Goal: Task Accomplishment & Management: Use online tool/utility

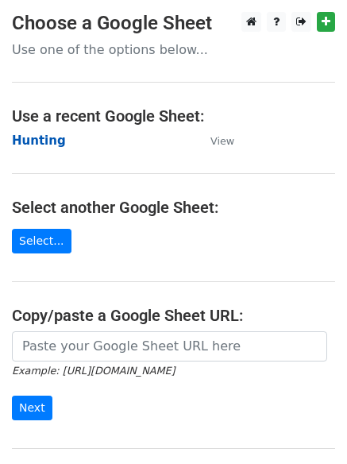
click at [42, 145] on strong "Hunting" at bounding box center [39, 140] width 54 height 14
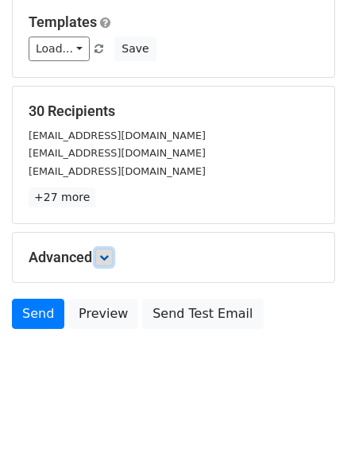
click at [109, 260] on icon at bounding box center [104, 258] width 10 height 10
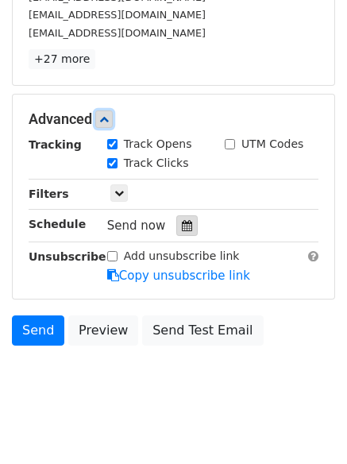
scroll to position [292, 0]
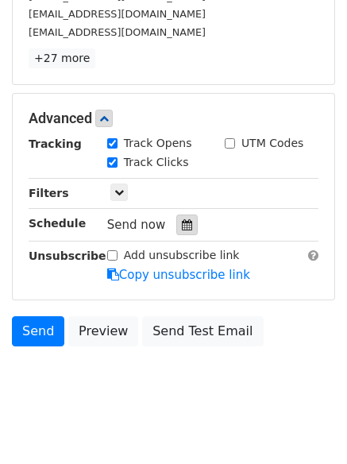
click at [185, 220] on div at bounding box center [186, 224] width 21 height 21
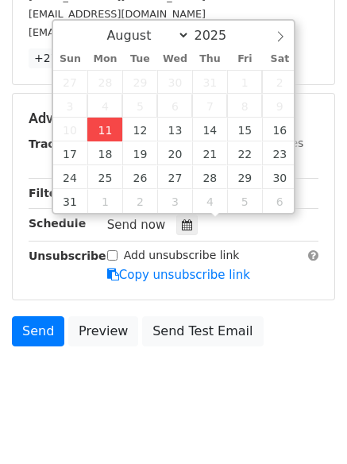
type input "2025-08-11 12:00"
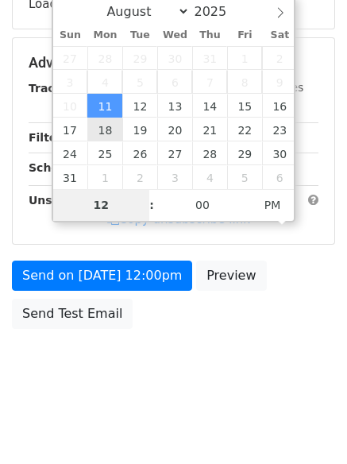
type input "4"
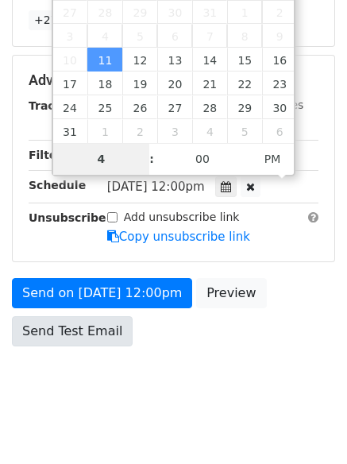
scroll to position [347, 0]
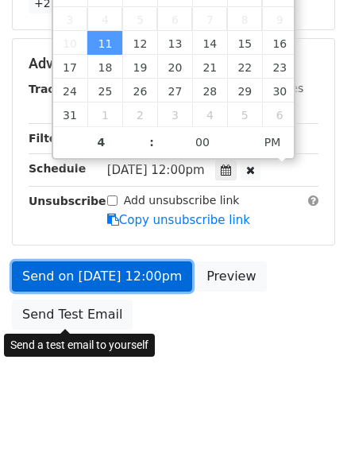
type input "2025-08-11 16:00"
click at [105, 284] on link "Send on Aug 11 at 12:00pm" at bounding box center [102, 276] width 180 height 30
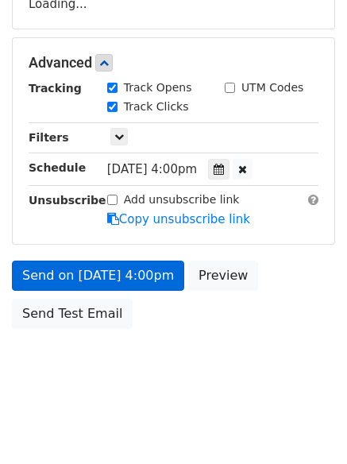
scroll to position [284, 0]
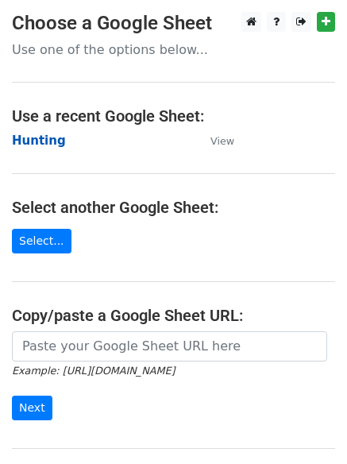
click at [45, 141] on strong "Hunting" at bounding box center [39, 140] width 54 height 14
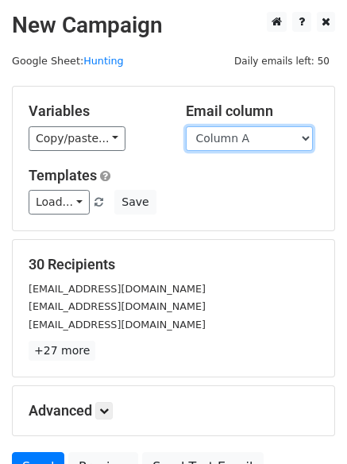
click at [251, 147] on select "Column A Column B Column C" at bounding box center [249, 138] width 127 height 25
select select "Column B"
click at [186, 126] on select "Column A Column B Column C" at bounding box center [249, 138] width 127 height 25
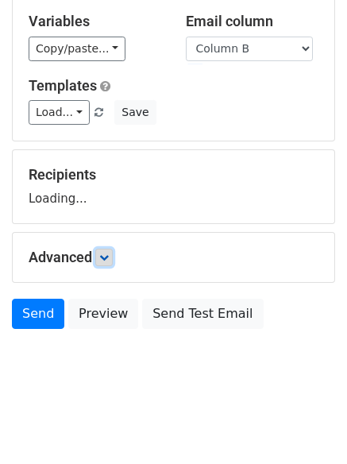
click at [109, 260] on icon at bounding box center [104, 258] width 10 height 10
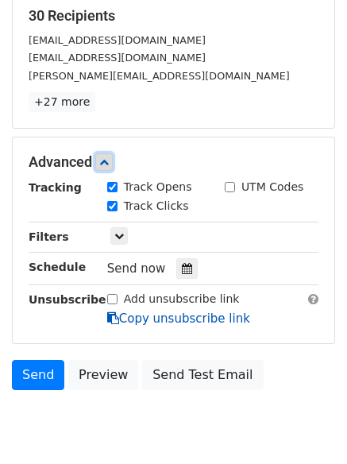
scroll to position [309, 0]
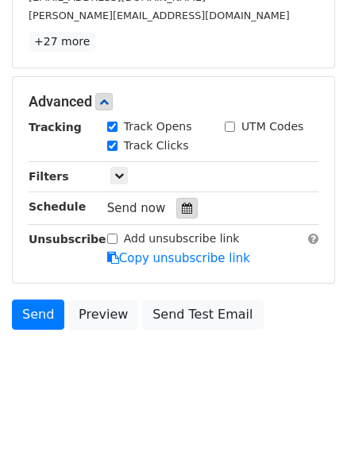
click at [182, 206] on icon at bounding box center [187, 208] width 10 height 11
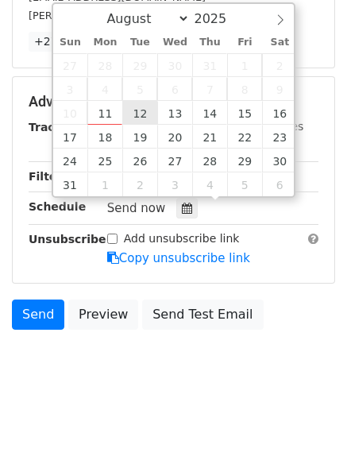
type input "2025-08-12 12:00"
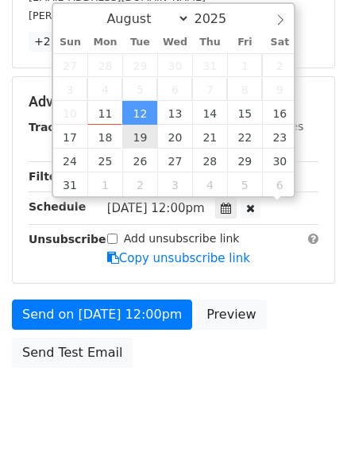
scroll to position [1, 0]
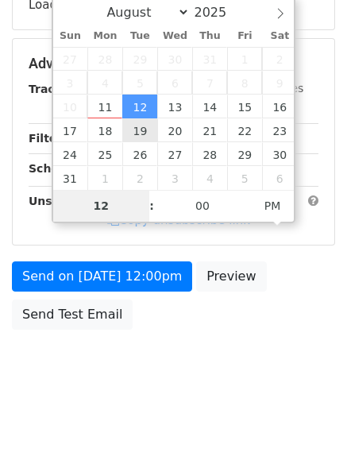
type input "5"
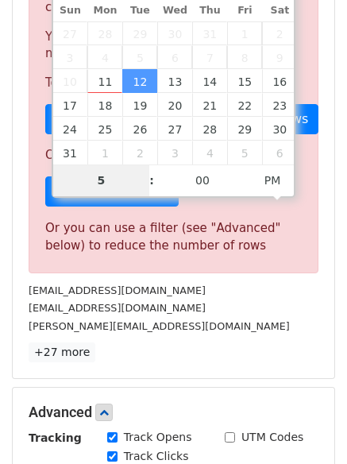
scroll to position [658, 0]
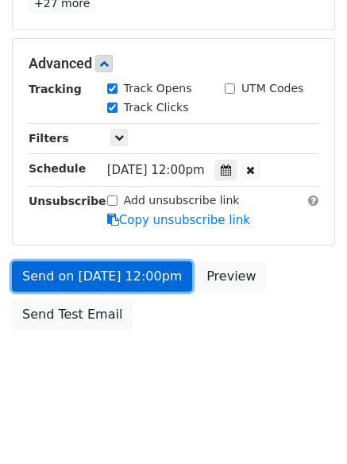
type input "2025-08-12 17:00"
click at [110, 266] on link "Send on Aug 12 at 12:00pm" at bounding box center [102, 276] width 180 height 30
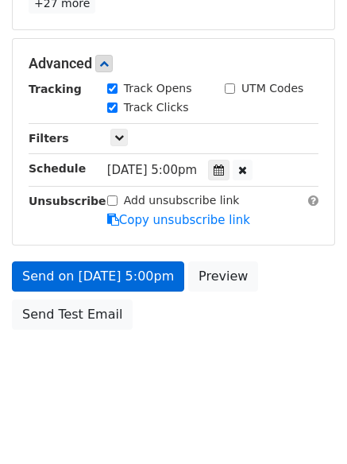
scroll to position [284, 0]
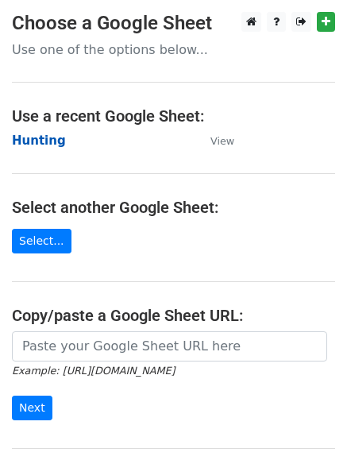
click at [38, 137] on strong "Hunting" at bounding box center [39, 140] width 54 height 14
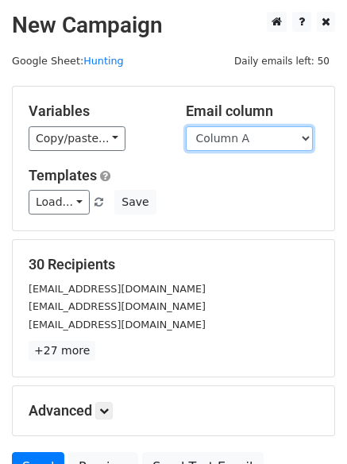
click at [246, 140] on select "Column A Column B Column C" at bounding box center [249, 138] width 127 height 25
select select "Column C"
click at [186, 126] on select "Column A Column B Column C" at bounding box center [249, 138] width 127 height 25
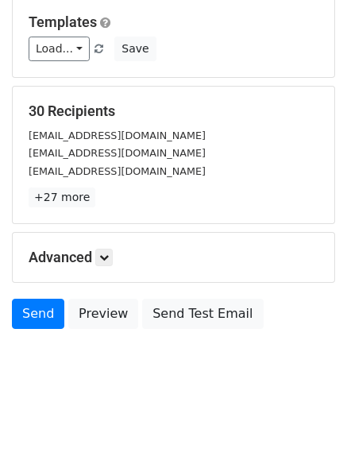
click at [112, 244] on div "Advanced Tracking Track Opens UTM Codes Track Clicks Filters Only include sprea…" at bounding box center [174, 257] width 322 height 49
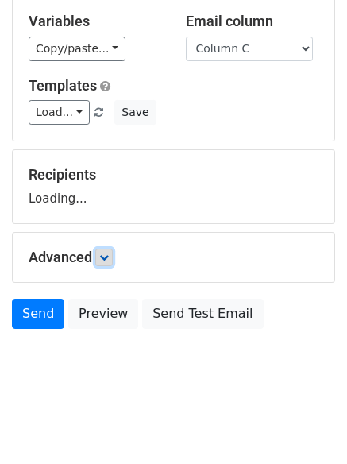
click at [109, 255] on icon at bounding box center [104, 258] width 10 height 10
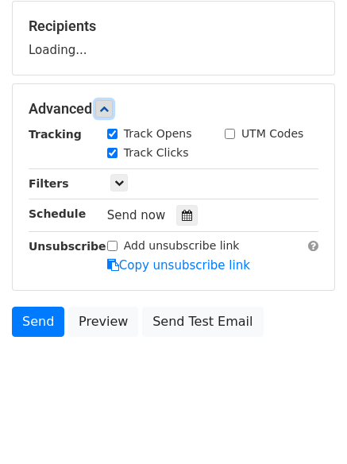
scroll to position [245, 0]
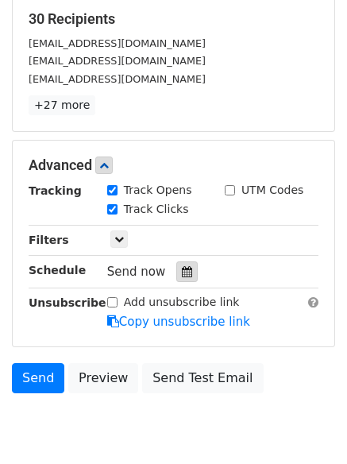
click at [182, 272] on icon at bounding box center [187, 271] width 10 height 11
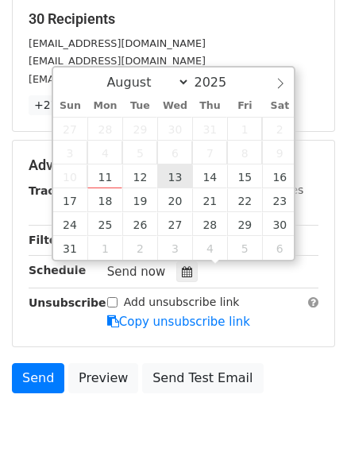
type input "[DATE] 12:00"
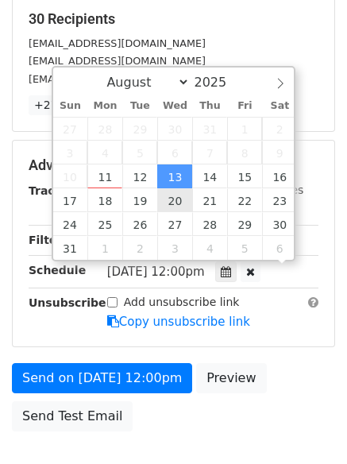
scroll to position [1, 0]
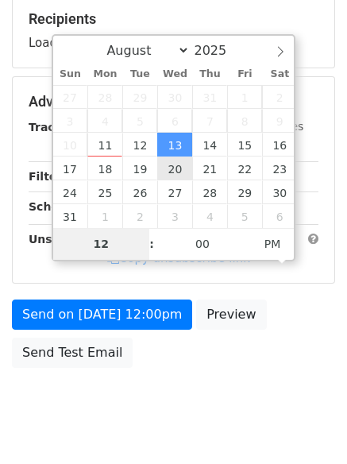
type input "6"
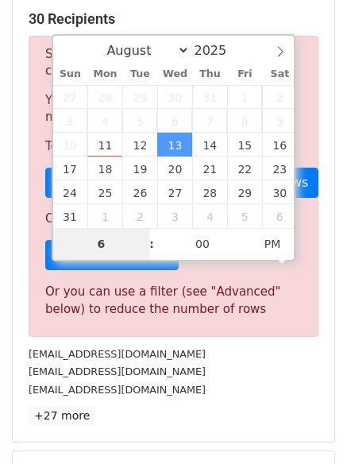
scroll to position [658, 0]
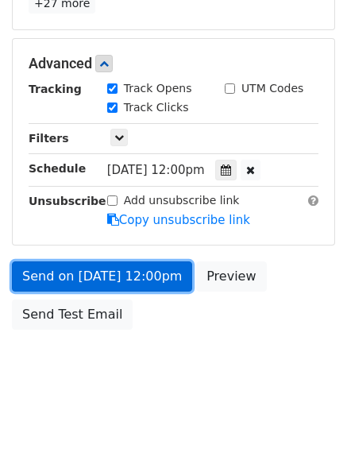
type input "[DATE] 18:00"
click at [105, 274] on link "Send on [DATE] 12:00pm" at bounding box center [102, 276] width 180 height 30
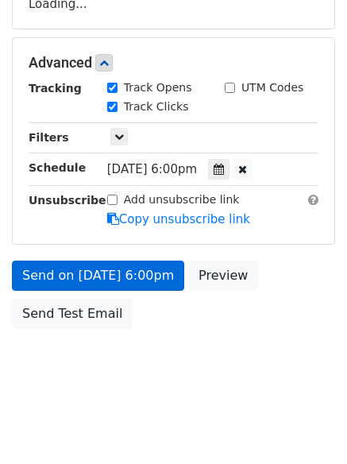
scroll to position [284, 0]
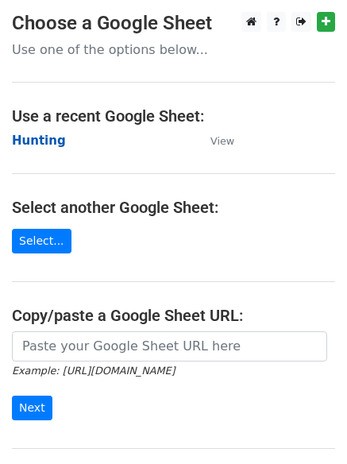
click at [41, 141] on strong "Hunting" at bounding box center [39, 140] width 54 height 14
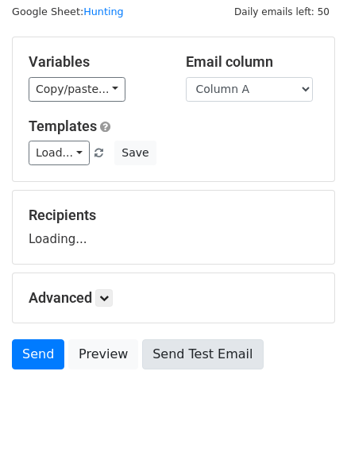
scroll to position [90, 0]
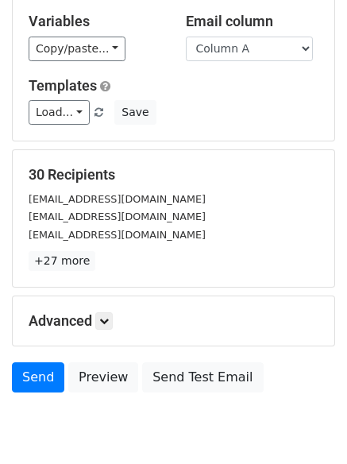
click at [102, 309] on div "Advanced Tracking Track Opens UTM Codes Track Clicks Filters Only include sprea…" at bounding box center [174, 320] width 322 height 49
click at [107, 317] on icon at bounding box center [104, 321] width 10 height 10
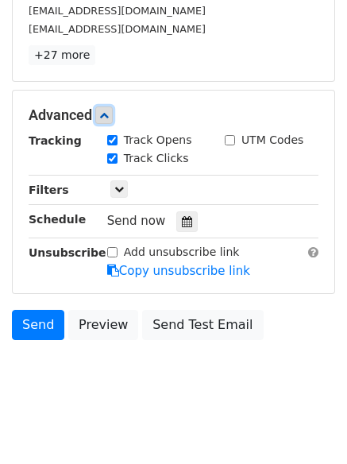
scroll to position [297, 0]
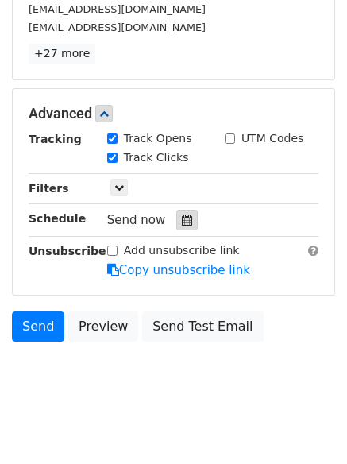
click at [179, 214] on div at bounding box center [186, 220] width 21 height 21
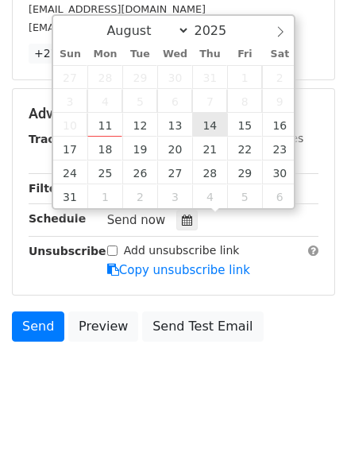
type input "2025-08-14 12:00"
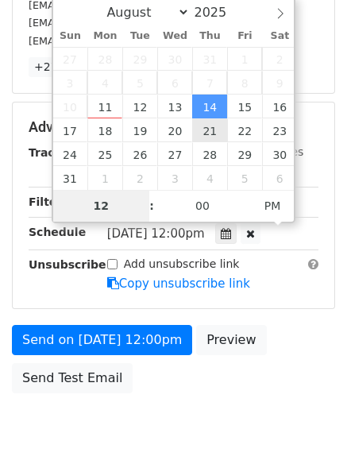
type input "7"
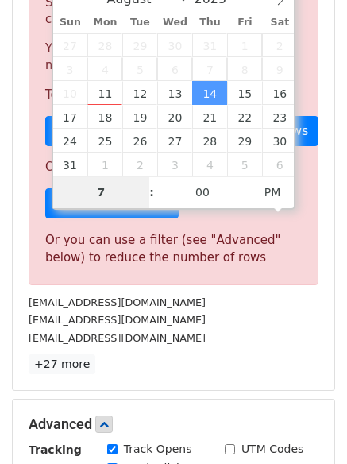
scroll to position [658, 0]
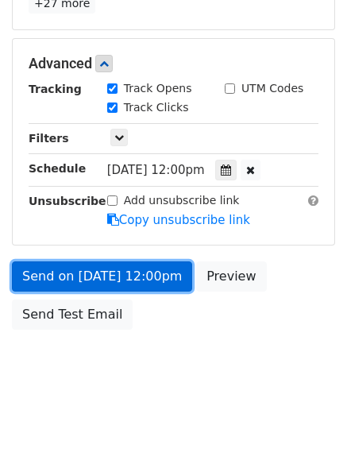
type input "2025-08-14 19:00"
click at [125, 264] on link "Send on Aug 14 at 12:00pm" at bounding box center [102, 276] width 180 height 30
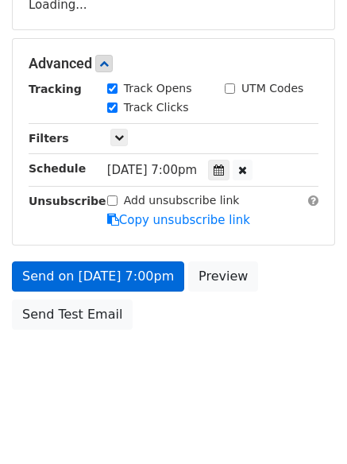
scroll to position [347, 0]
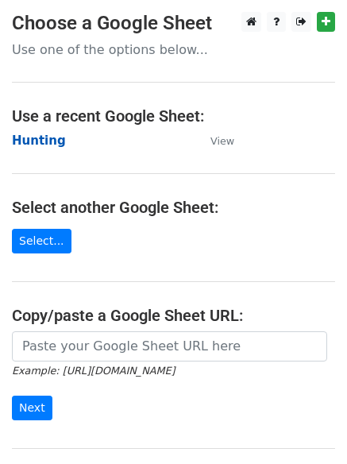
click at [25, 144] on strong "Hunting" at bounding box center [39, 140] width 54 height 14
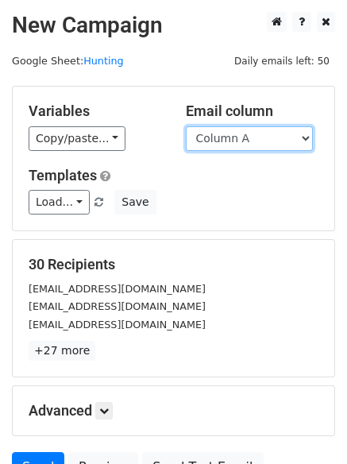
click at [245, 150] on select "Column A Column B Column C" at bounding box center [249, 138] width 127 height 25
select select "Column B"
click at [186, 126] on select "Column A Column B Column C" at bounding box center [249, 138] width 127 height 25
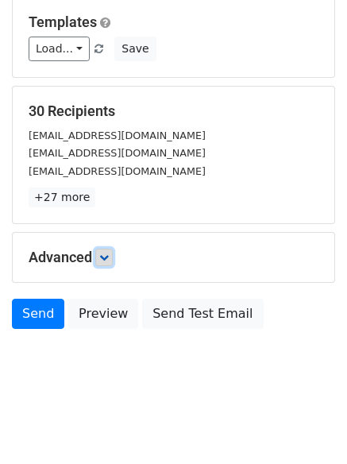
click at [109, 260] on icon at bounding box center [104, 258] width 10 height 10
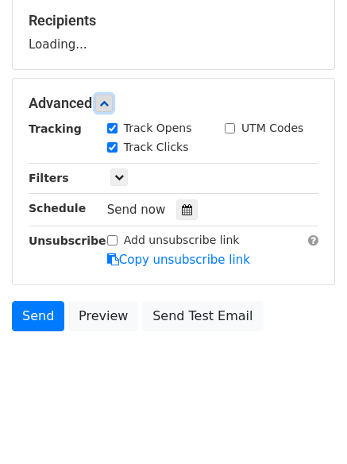
scroll to position [245, 0]
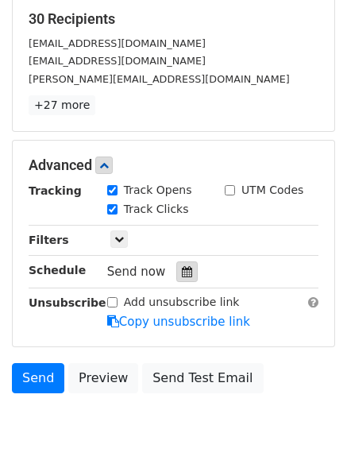
drag, startPoint x: 179, startPoint y: 265, endPoint x: 170, endPoint y: 267, distance: 8.9
click at [179, 265] on div at bounding box center [186, 271] width 21 height 21
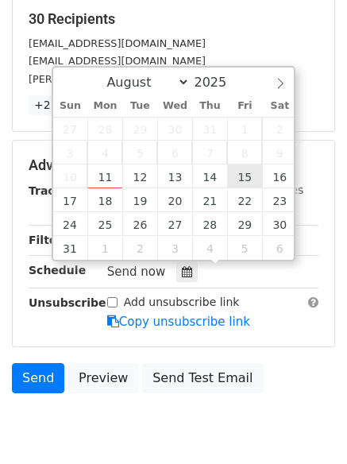
type input "2025-08-15 12:00"
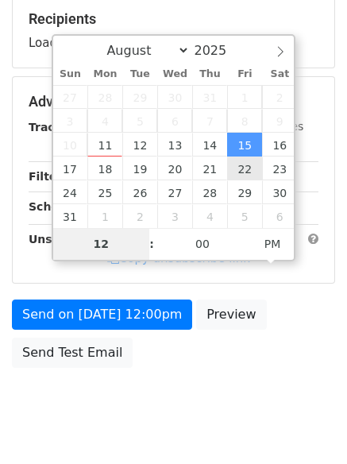
type input "8"
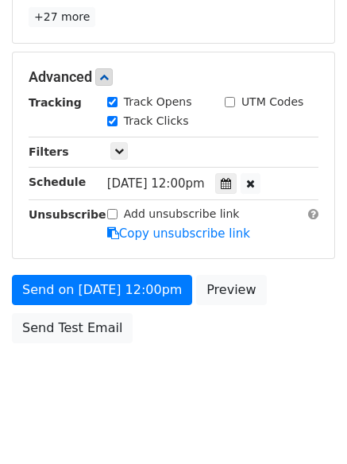
scroll to position [658, 0]
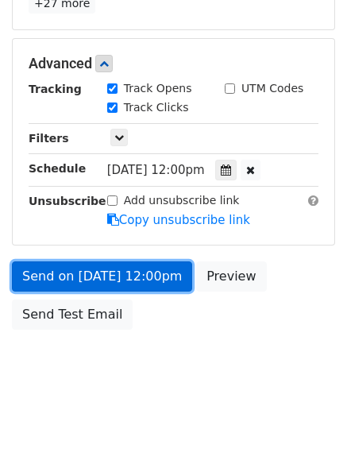
type input "2025-08-15 20:00"
click at [123, 276] on link "Send on Aug 15 at 12:00pm" at bounding box center [102, 276] width 180 height 30
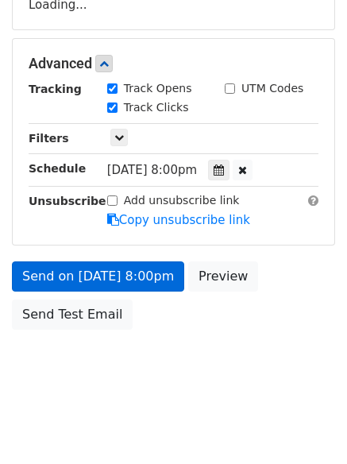
scroll to position [347, 0]
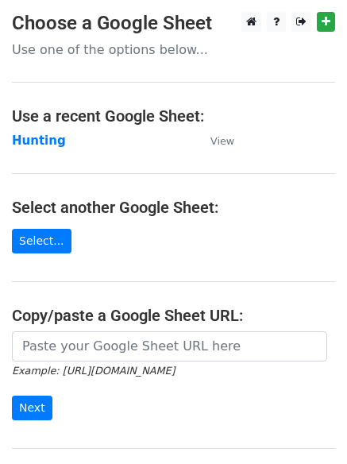
click at [274, 169] on main "Choose a Google Sheet Use one of the options below... Use a recent Google Sheet…" at bounding box center [173, 258] width 347 height 493
click at [37, 144] on strong "Hunting" at bounding box center [39, 140] width 54 height 14
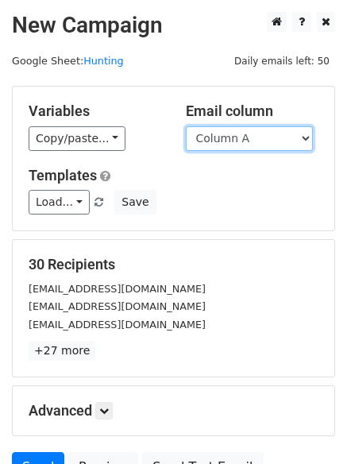
click at [236, 148] on select "Column A Column B Column C" at bounding box center [249, 138] width 127 height 25
select select "Column C"
click at [186, 126] on select "Column A Column B Column C" at bounding box center [249, 138] width 127 height 25
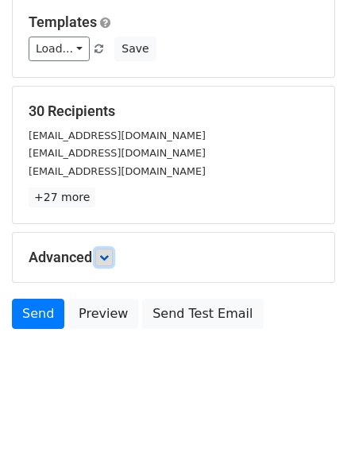
click at [107, 259] on icon at bounding box center [104, 258] width 10 height 10
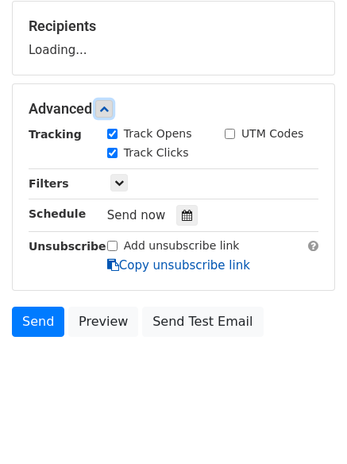
scroll to position [241, 0]
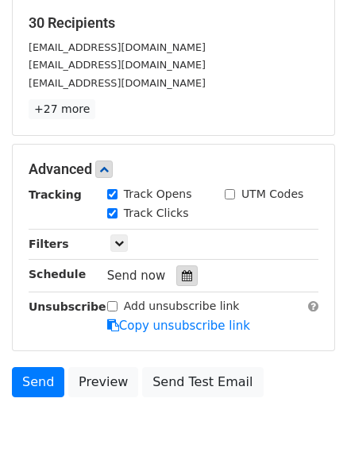
click at [176, 284] on div at bounding box center [186, 275] width 21 height 21
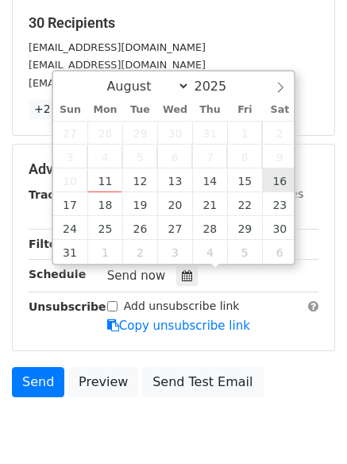
type input "[DATE] 12:00"
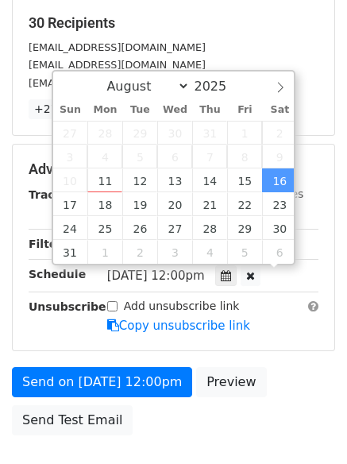
scroll to position [1, 0]
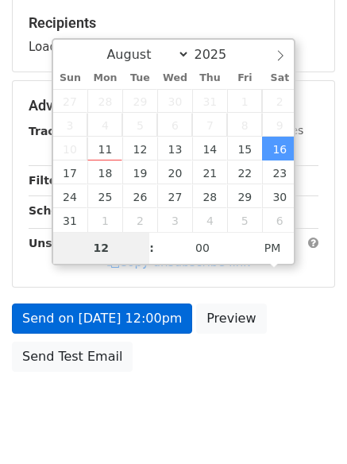
type input "9"
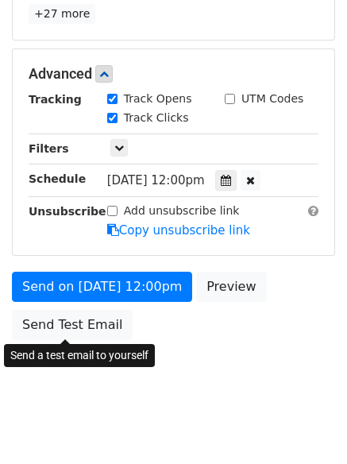
scroll to position [658, 0]
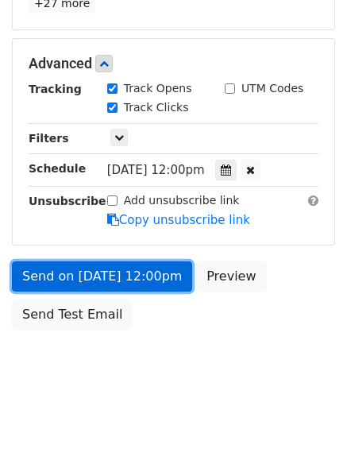
type input "[DATE] 21:00"
click at [98, 272] on link "Send on [DATE] 12:00pm" at bounding box center [102, 276] width 180 height 30
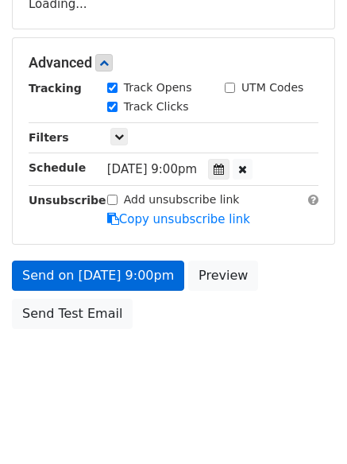
scroll to position [284, 0]
